Goal: Information Seeking & Learning: Learn about a topic

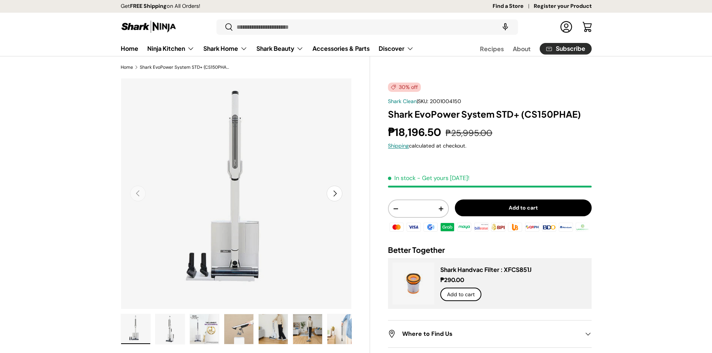
click at [338, 192] on button "Next" at bounding box center [335, 194] width 16 height 16
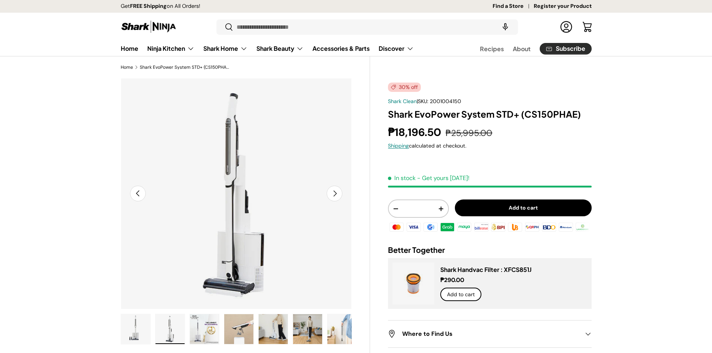
click at [338, 192] on button "Next" at bounding box center [335, 194] width 16 height 16
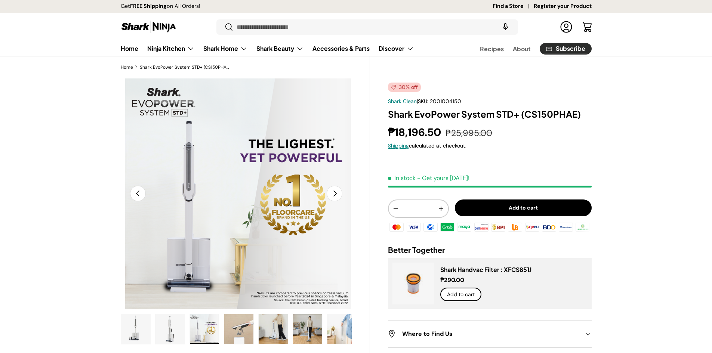
scroll to position [0, 470]
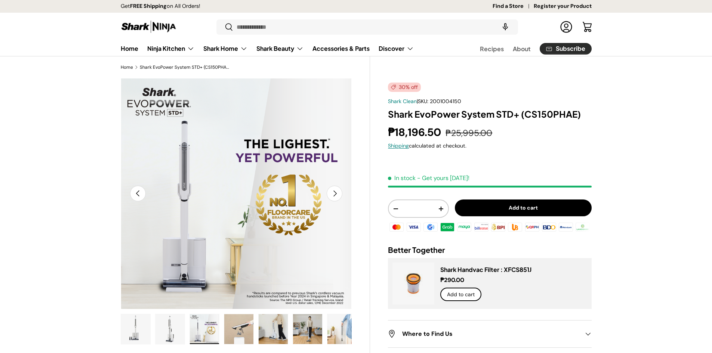
click at [338, 192] on button "Next" at bounding box center [335, 194] width 16 height 16
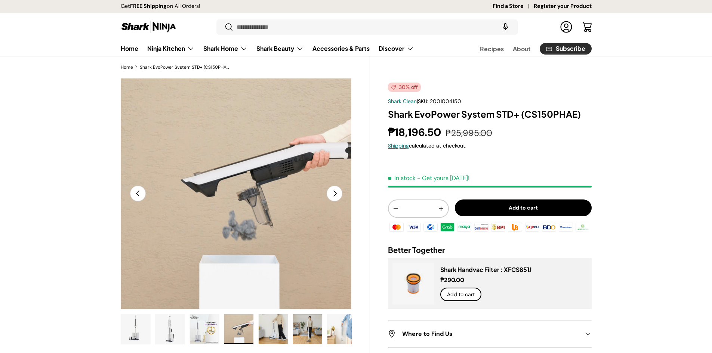
click at [338, 192] on button "Next" at bounding box center [335, 194] width 16 height 16
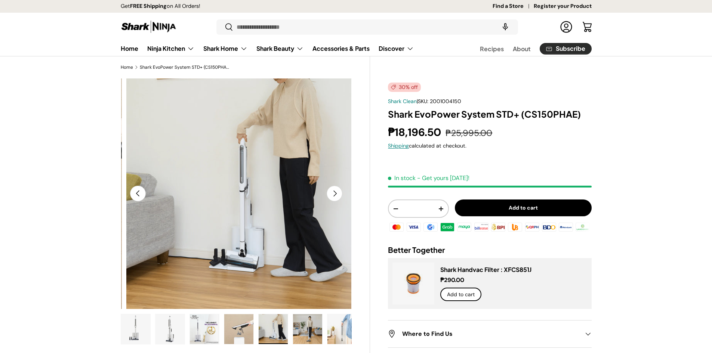
scroll to position [0, 940]
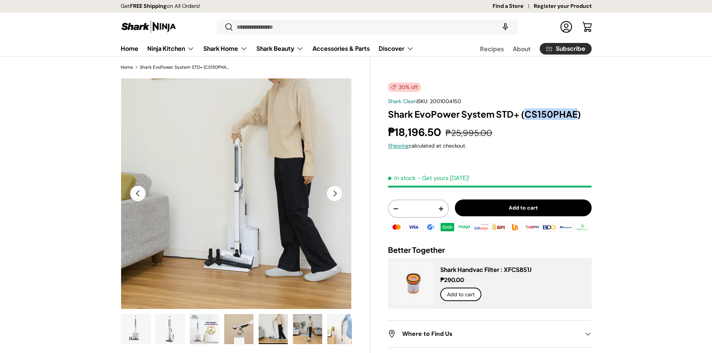
drag, startPoint x: 576, startPoint y: 114, endPoint x: 523, endPoint y: 114, distance: 53.8
click at [523, 114] on h1 "Shark EvoPower System STD+ (CS150PHAE)" at bounding box center [489, 114] width 203 height 12
copy h1 "CS150PHAE"
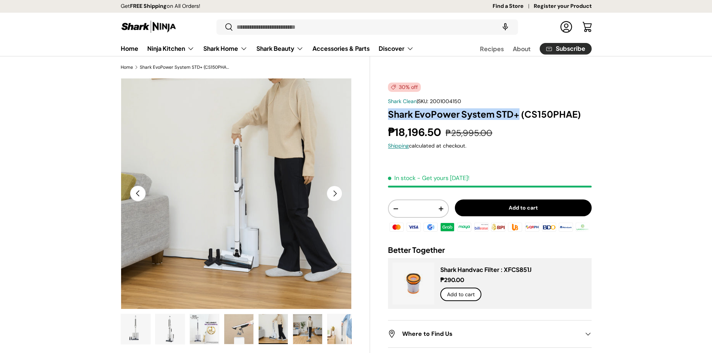
drag, startPoint x: 387, startPoint y: 114, endPoint x: 518, endPoint y: 116, distance: 130.8
click at [518, 116] on div "30% off Shark Clean | SKU: 2001004150 Shark EvoPower System STD+ (CS150PHAE) ₱1…" at bounding box center [480, 308] width 221 height 460
copy h1 "Shark EvoPower System STD+"
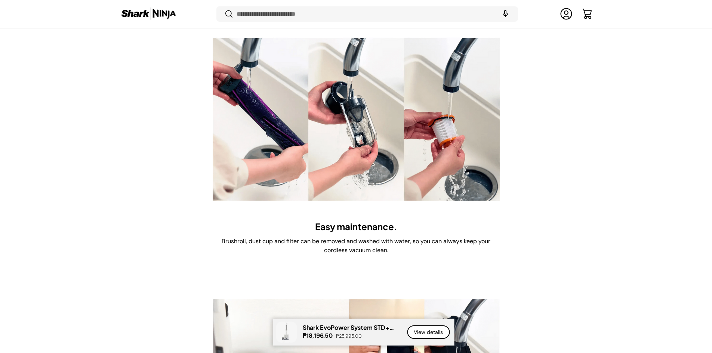
scroll to position [3886, 0]
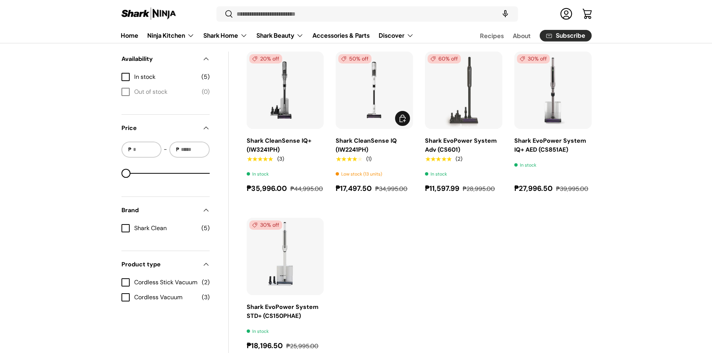
scroll to position [262, 0]
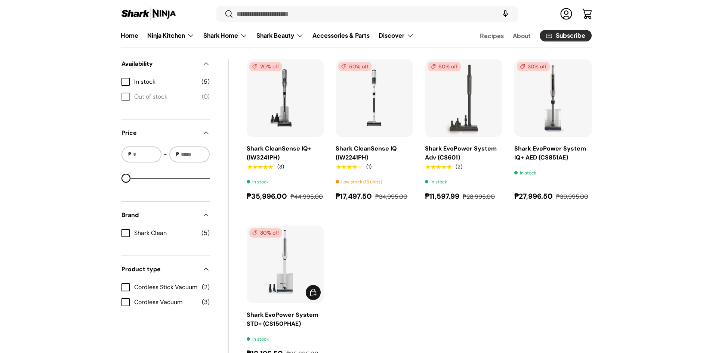
click at [0, 0] on img "Shark EvoPower System STD+ (CS150PHAE)" at bounding box center [0, 0] width 0 height 0
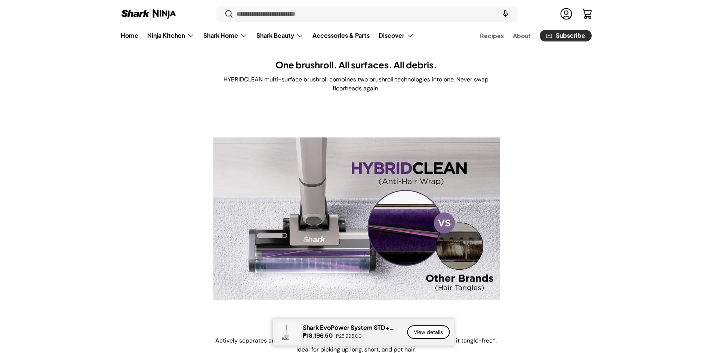
scroll to position [2579, 0]
